Goal: Check status

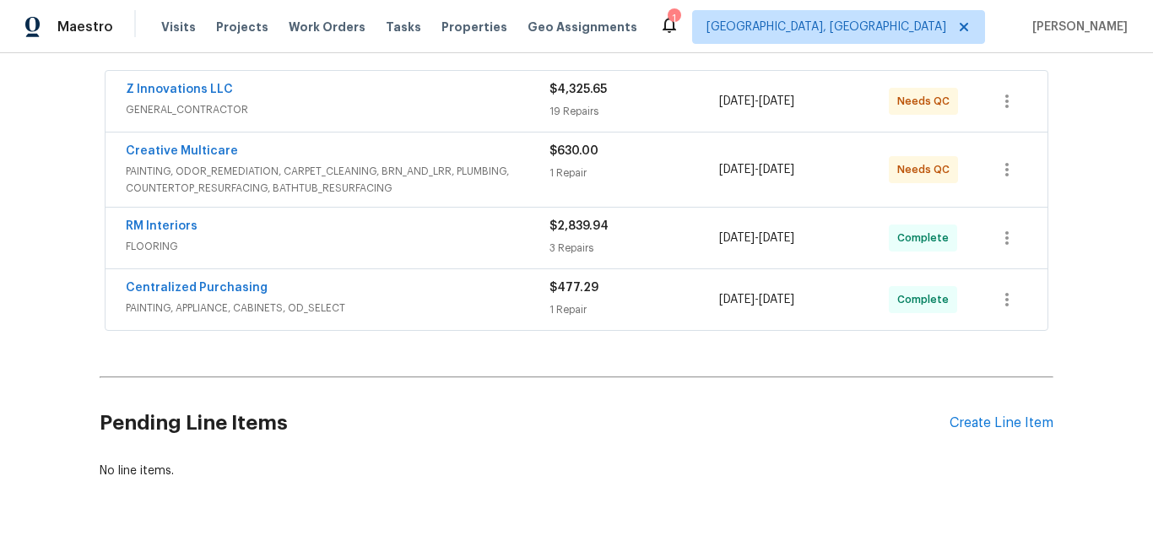
scroll to position [203, 0]
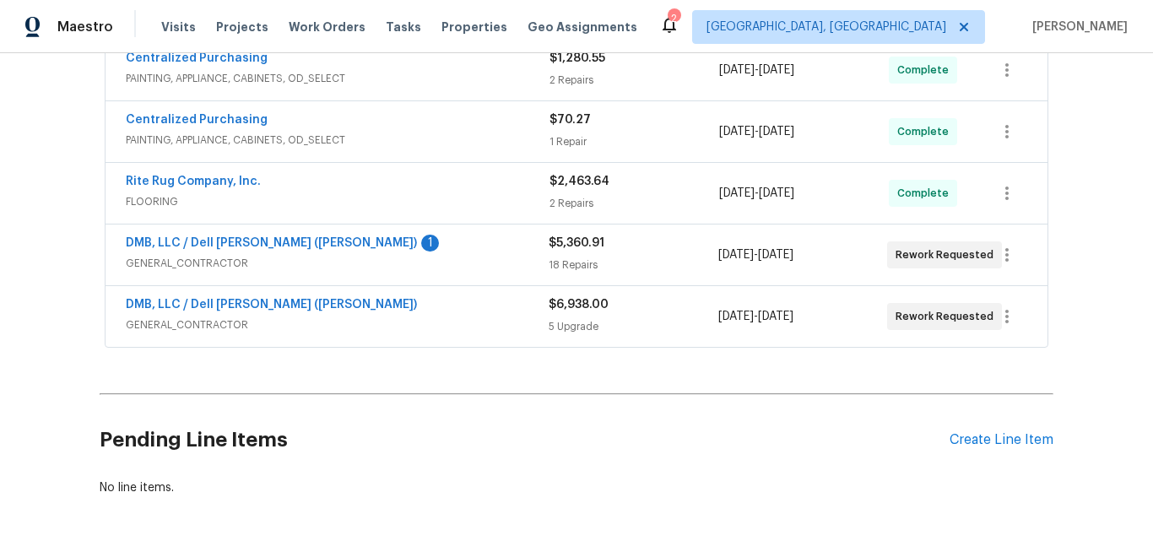
scroll to position [591, 0]
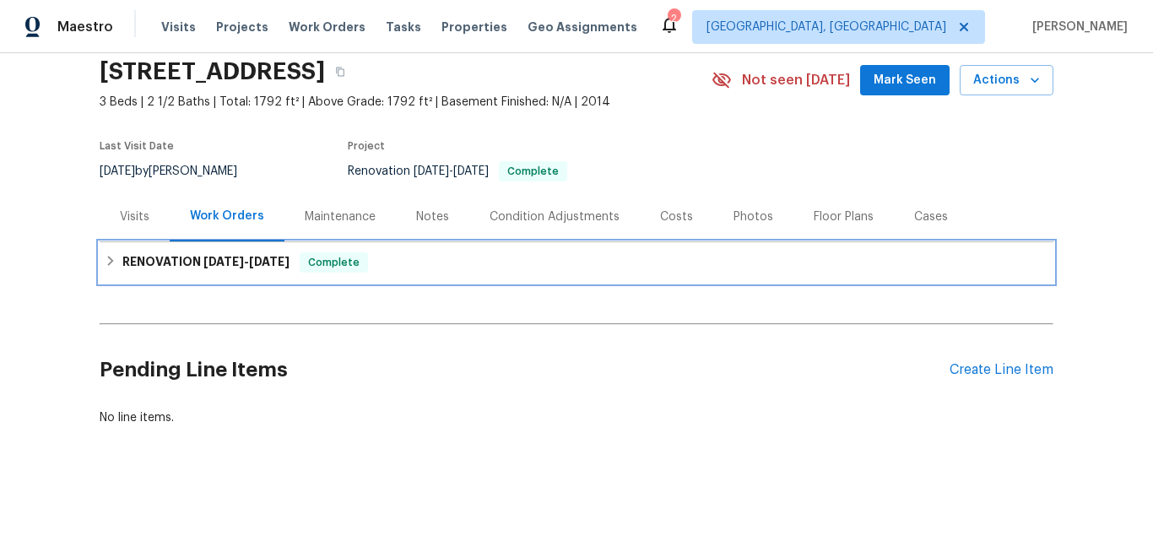
click at [153, 253] on h6 "RENOVATION [DATE] - [DATE]" at bounding box center [205, 262] width 167 height 20
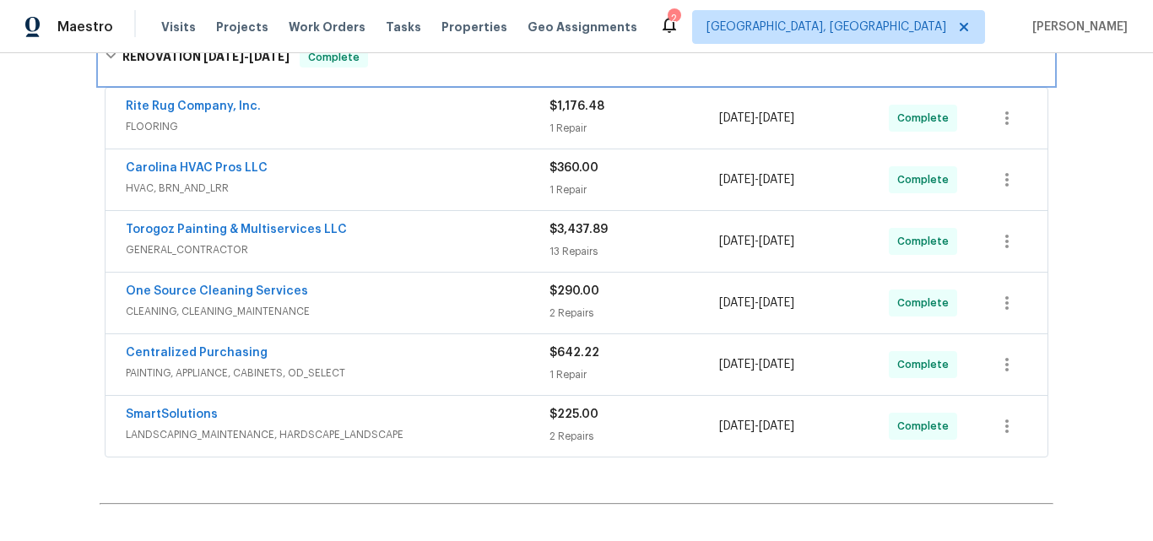
scroll to position [330, 0]
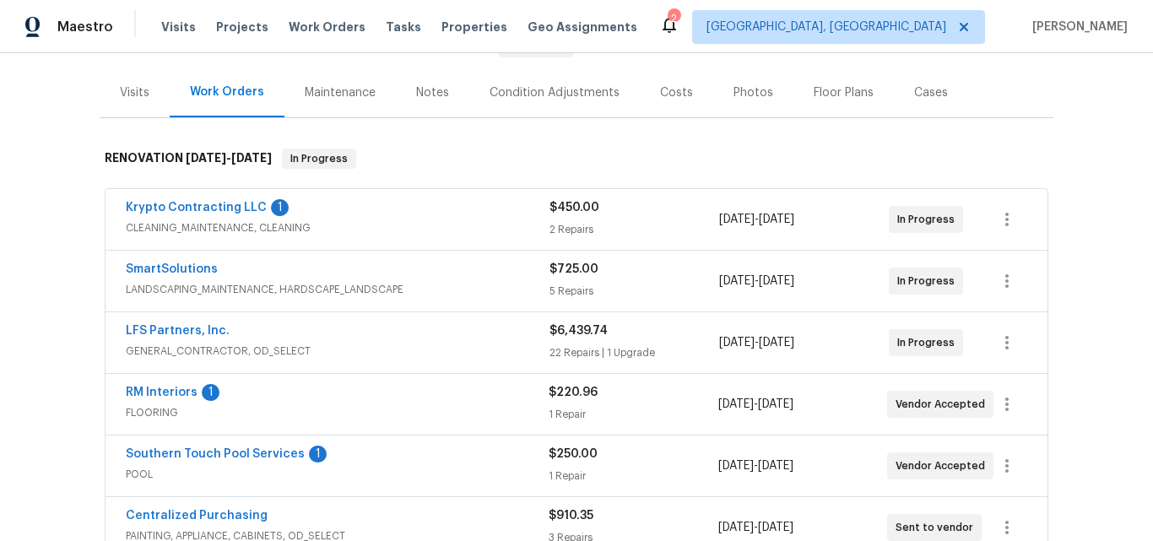
scroll to position [273, 0]
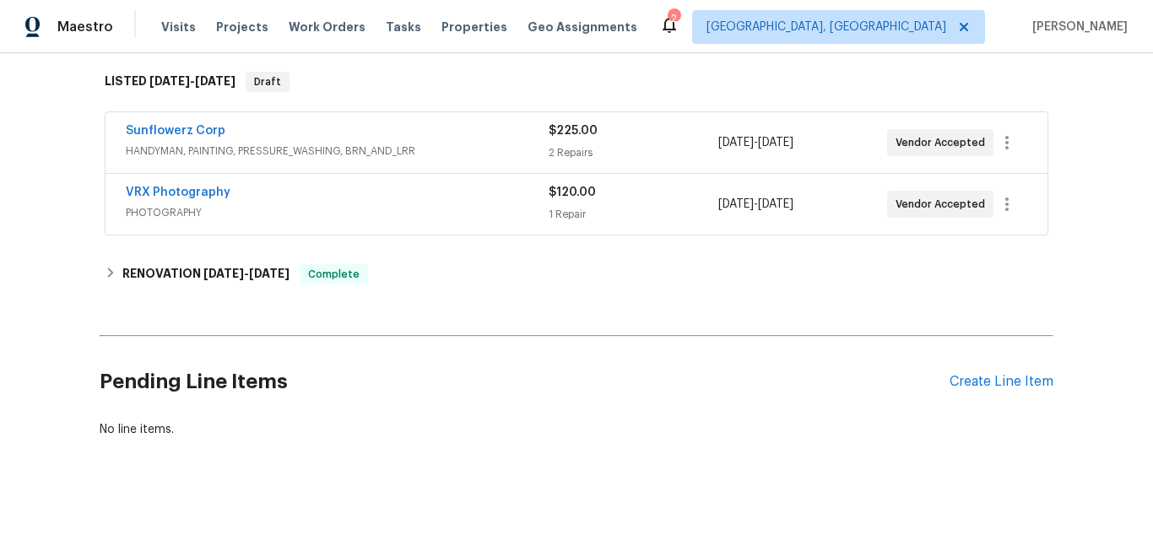
scroll to position [290, 0]
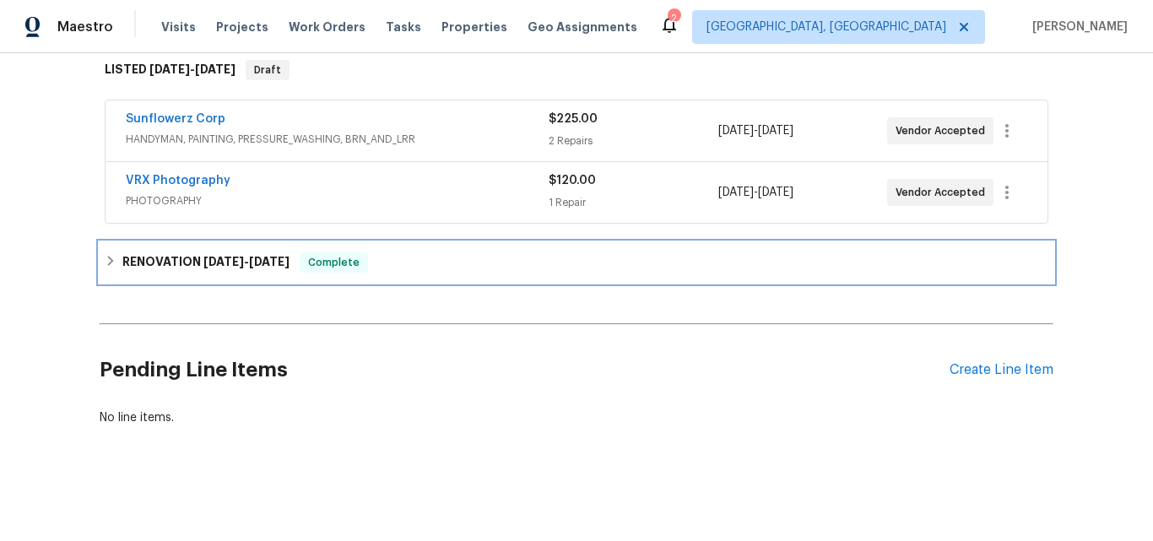
click at [164, 252] on h6 "RENOVATION [DATE] - [DATE]" at bounding box center [205, 262] width 167 height 20
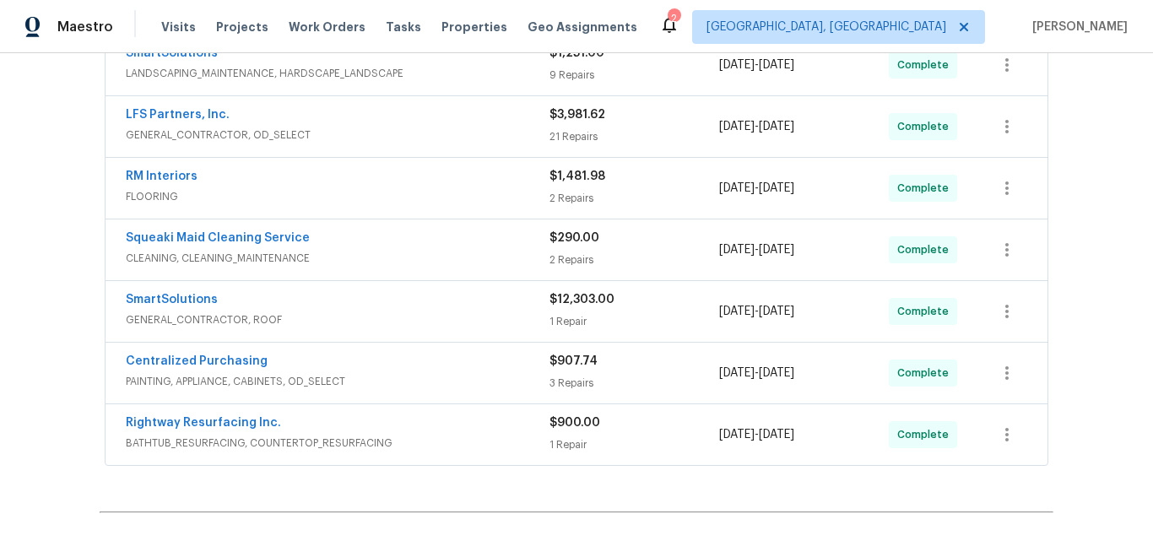
scroll to position [543, 0]
